Goal: Transaction & Acquisition: Purchase product/service

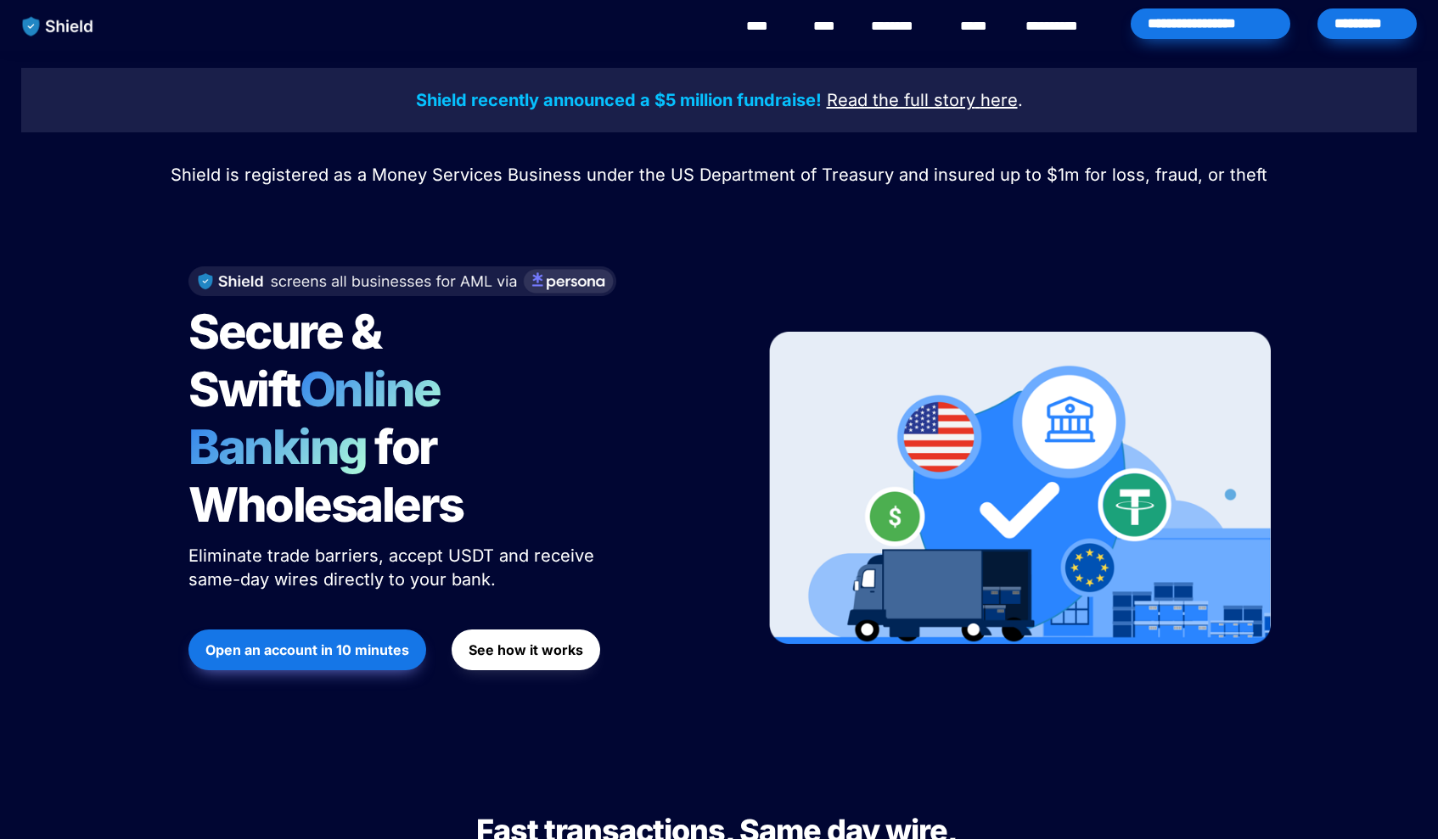
click at [1355, 23] on div "*********" at bounding box center [1366, 23] width 99 height 31
click at [1380, 29] on div "*********" at bounding box center [1366, 23] width 99 height 31
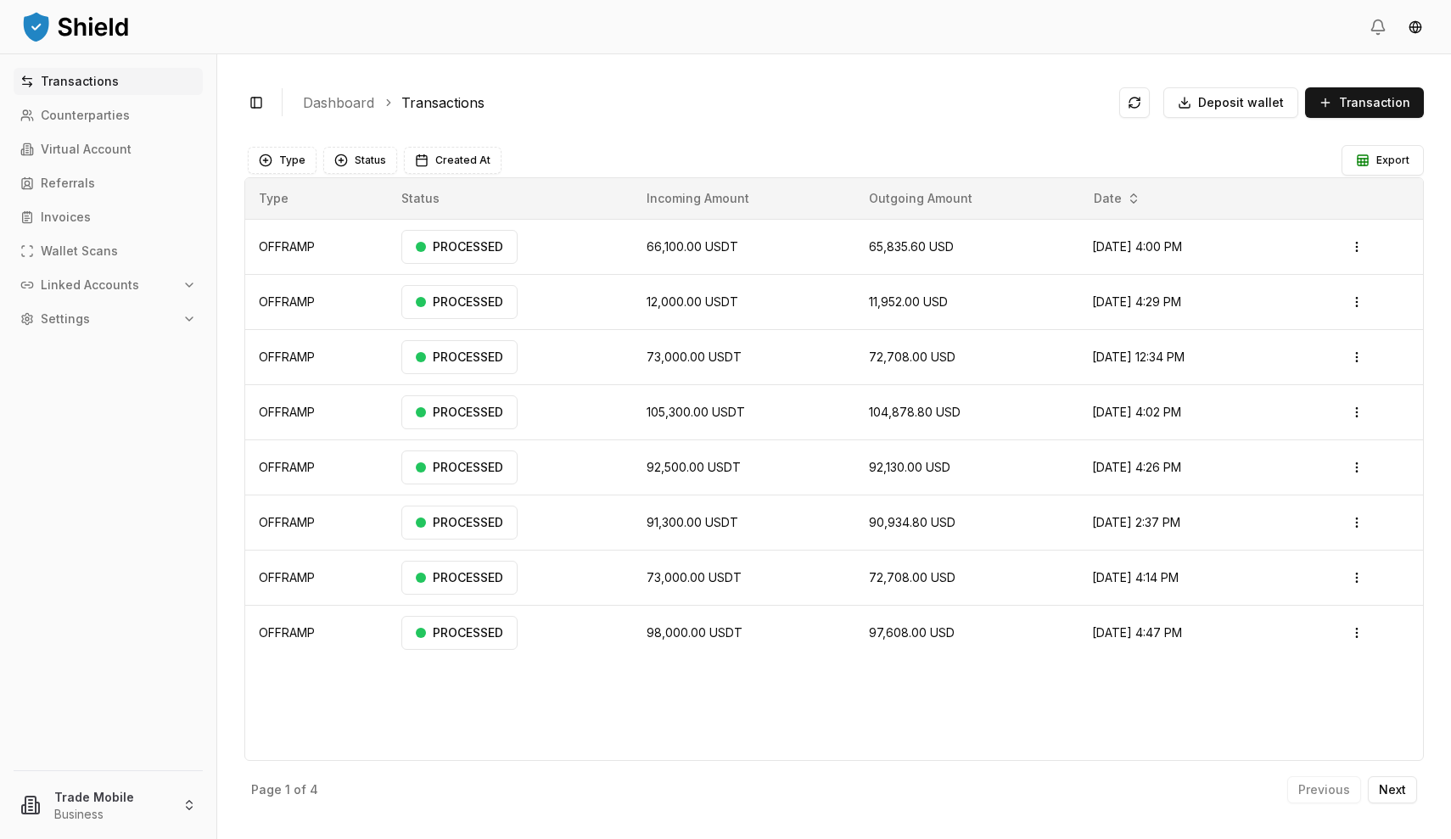
click at [878, 110] on ol "Dashboard Transactions" at bounding box center [704, 103] width 803 height 20
click at [801, 132] on div "Toggle Sidebar Dashboard Transactions Deposit wallet Transaction OFFRAMP 66,100…" at bounding box center [834, 446] width 1234 height 785
click at [850, 157] on div "Type Status Created At" at bounding box center [793, 160] width 1091 height 27
click at [873, 87] on div "Toggle Sidebar Dashboard Transactions Deposit wallet Transaction" at bounding box center [834, 102] width 1180 height 42
click at [1371, 89] on button "Transaction" at bounding box center [1364, 102] width 119 height 31
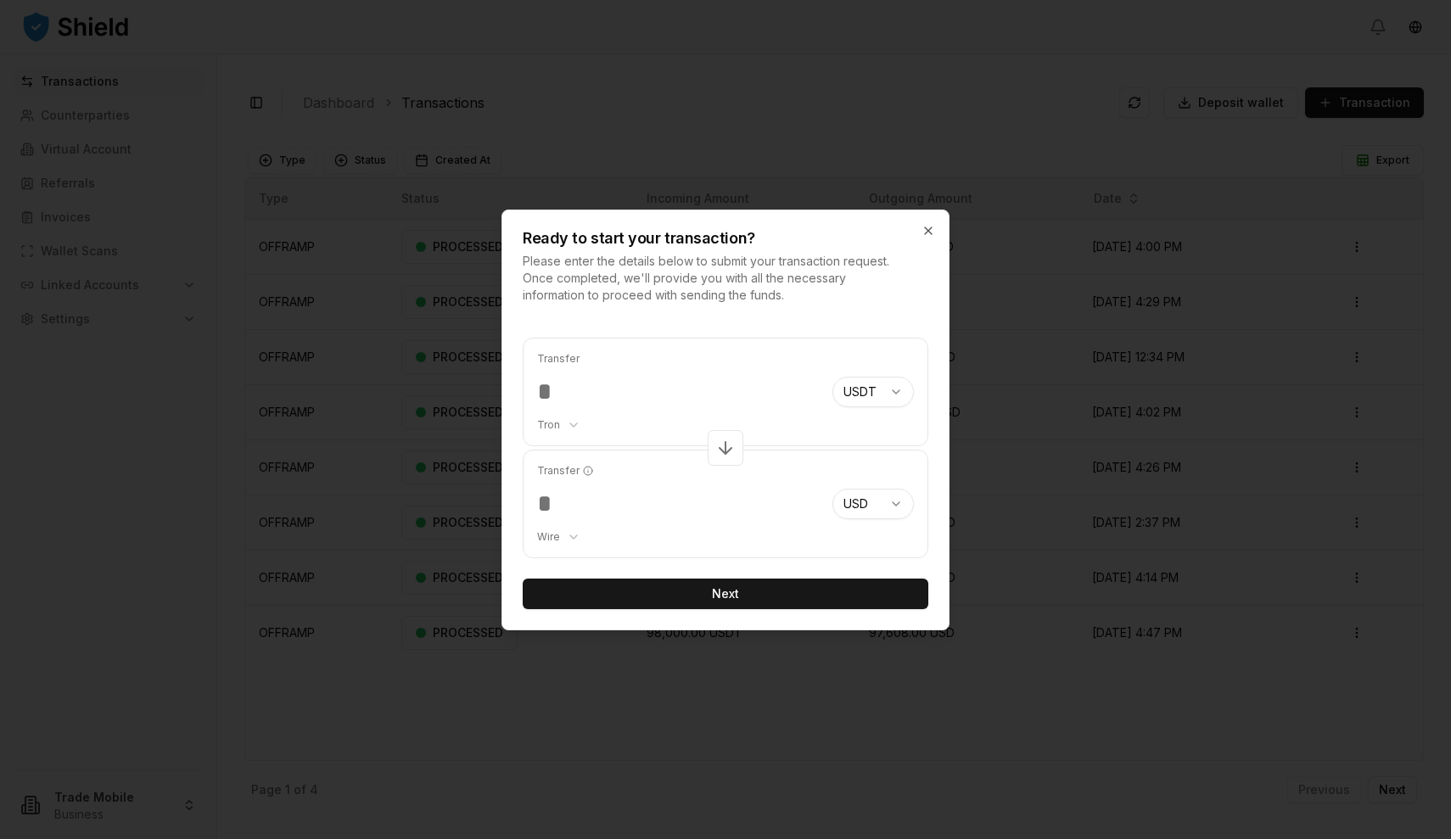
click at [586, 402] on input "*****" at bounding box center [678, 392] width 282 height 31
type input "*****"
click at [671, 591] on button "Next" at bounding box center [726, 594] width 406 height 31
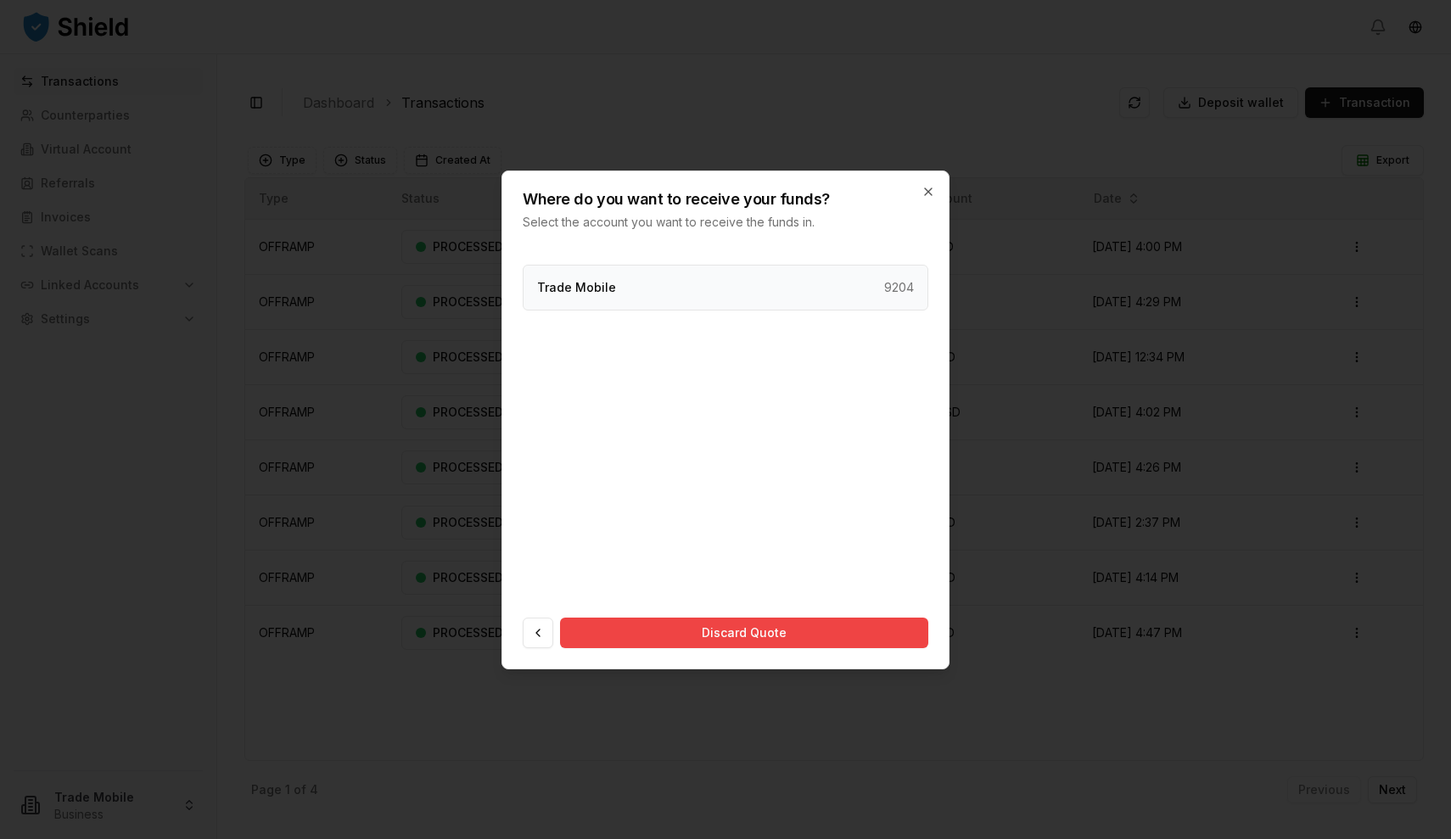
click at [709, 298] on div "Trade Mobile 9204" at bounding box center [726, 288] width 406 height 46
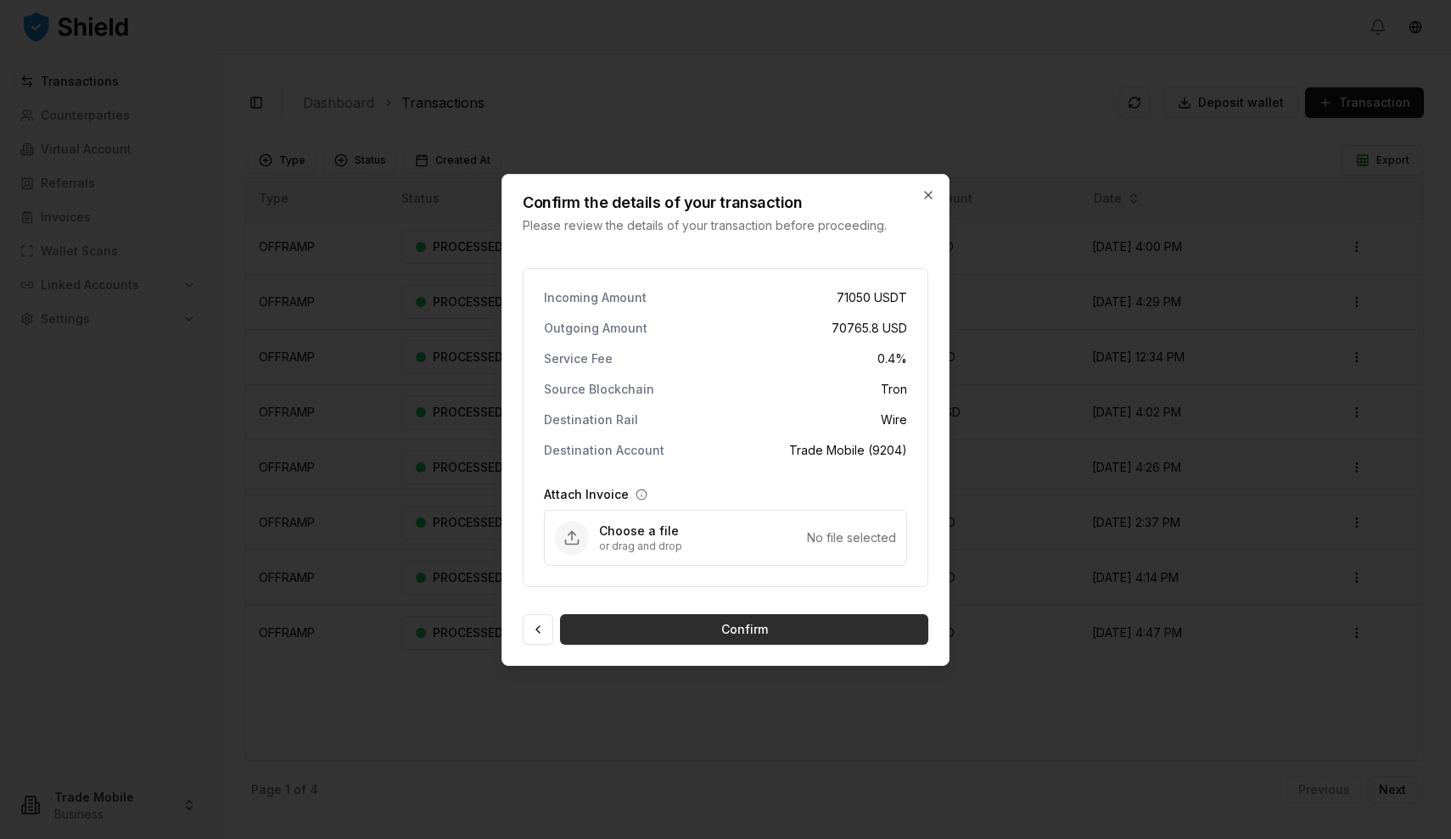
click at [720, 633] on button "Confirm" at bounding box center [744, 629] width 368 height 31
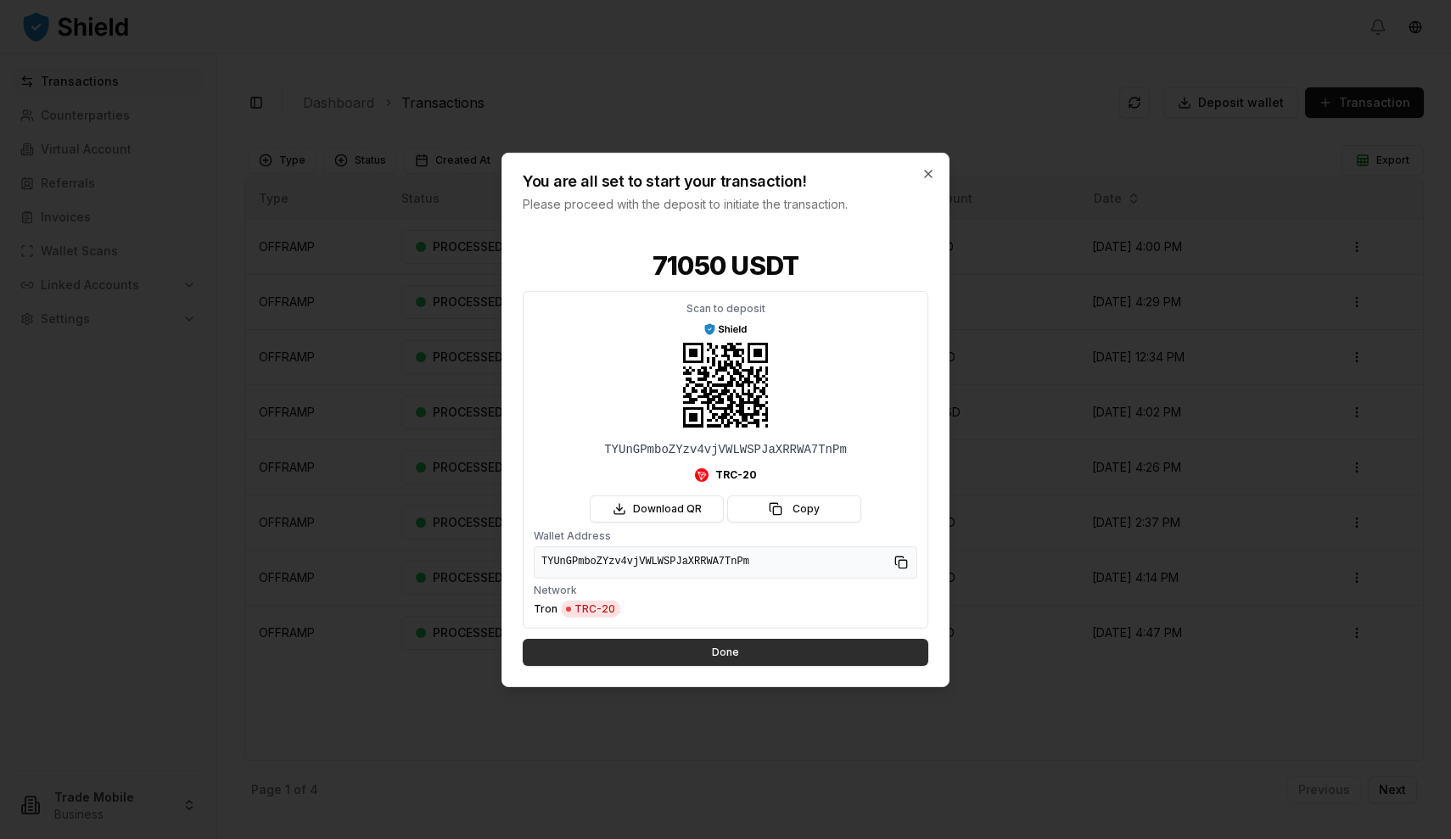
click at [694, 646] on button "Done" at bounding box center [726, 652] width 406 height 27
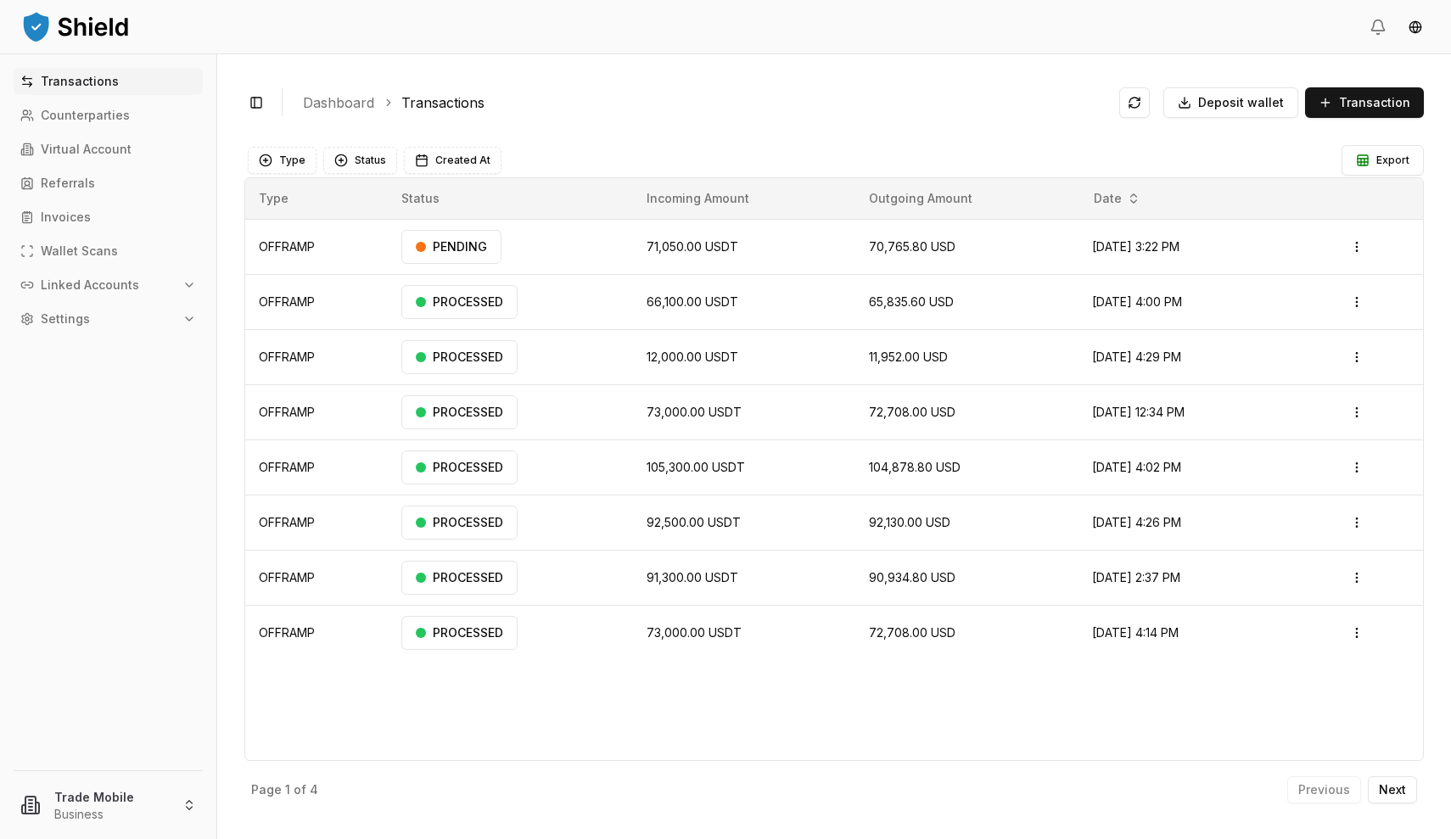
click at [988, 121] on div "Toggle Sidebar Dashboard Transactions Deposit wallet Transaction" at bounding box center [834, 102] width 1180 height 42
click at [952, 100] on ol "Dashboard Transactions" at bounding box center [704, 103] width 803 height 20
click at [1079, 232] on td "Sep 30, 2025 at 3:22 PM" at bounding box center [1181, 246] width 205 height 55
click at [1369, 235] on html "Transactions Counterparties Virtual Account Referrals Invoices Wallet Scans Lin…" at bounding box center [725, 419] width 1451 height 839
click at [1315, 312] on p "View Details" at bounding box center [1337, 314] width 63 height 10
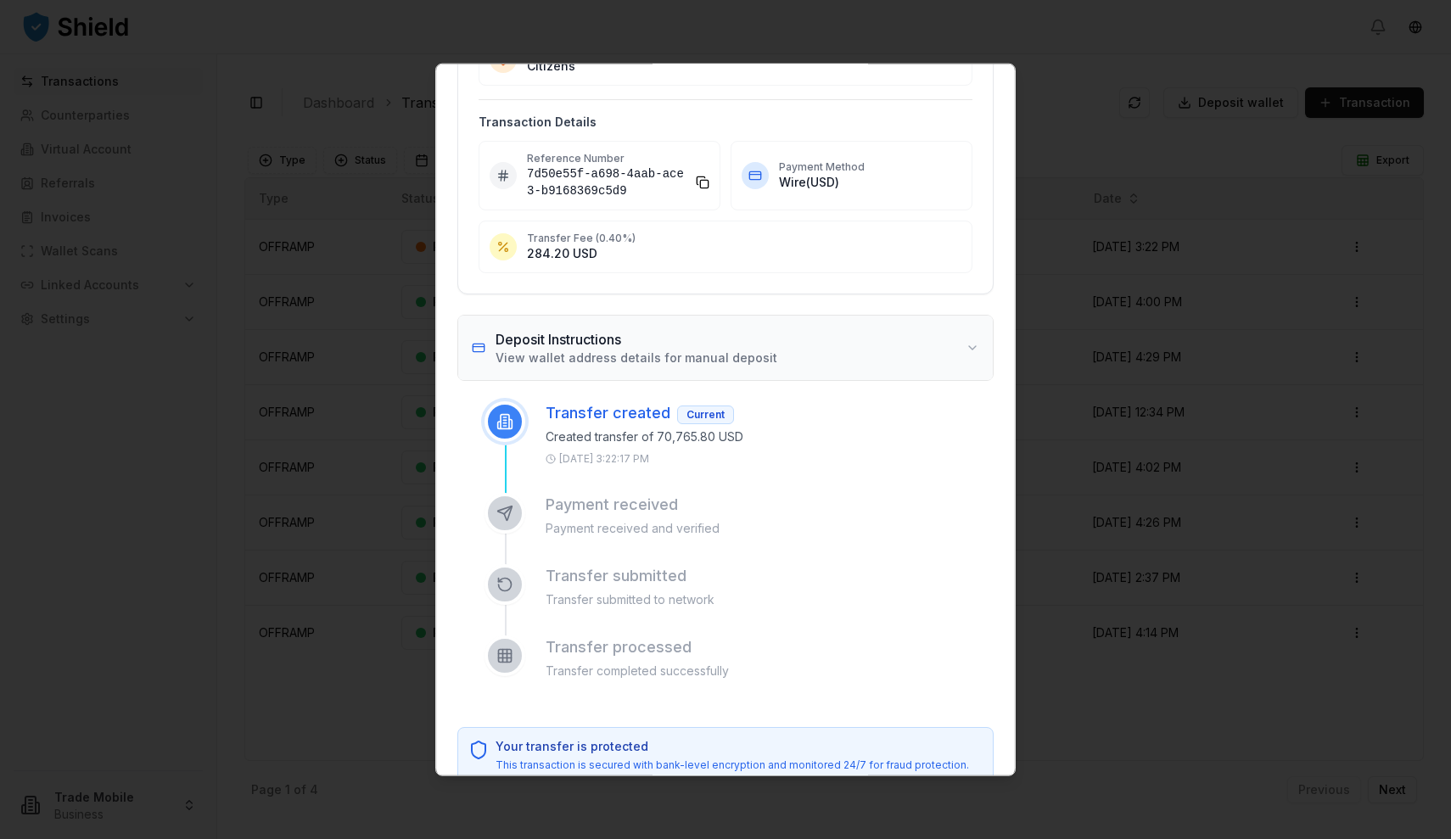
scroll to position [291, 0]
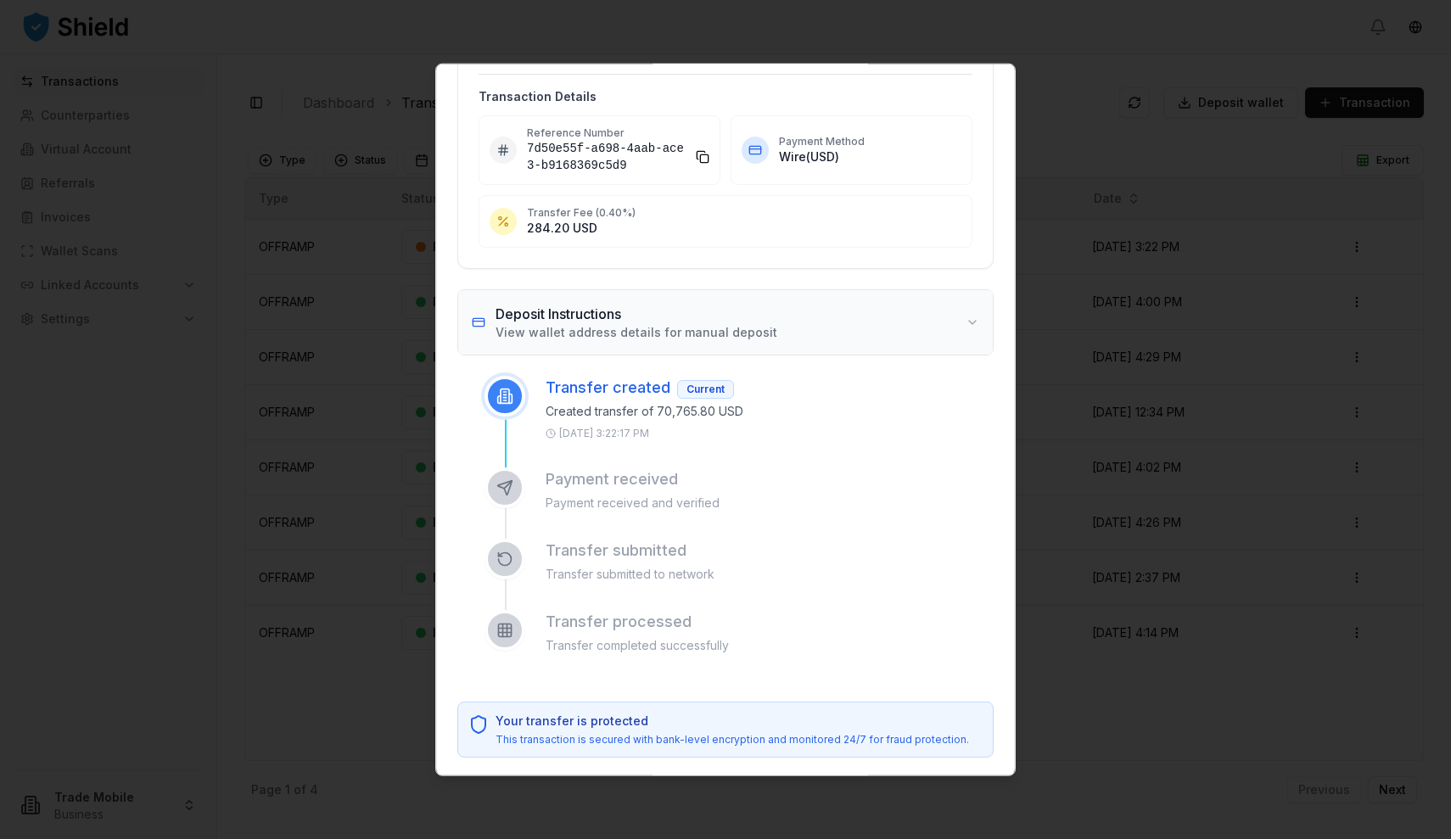
click at [972, 323] on button "Deposit Instructions View wallet address details for manual deposit" at bounding box center [725, 321] width 535 height 64
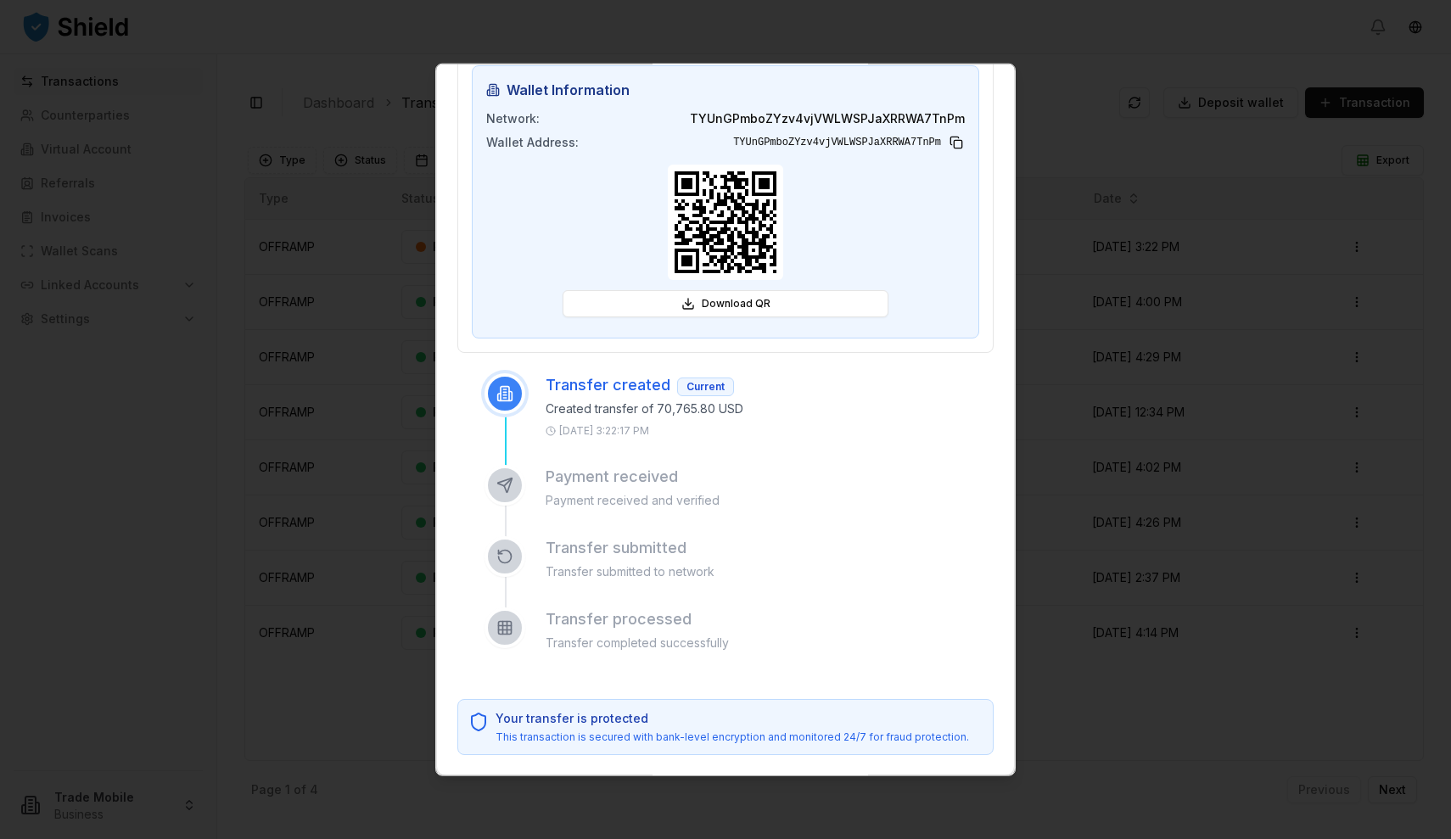
scroll to position [668, 0]
